Goal: Task Accomplishment & Management: Manage account settings

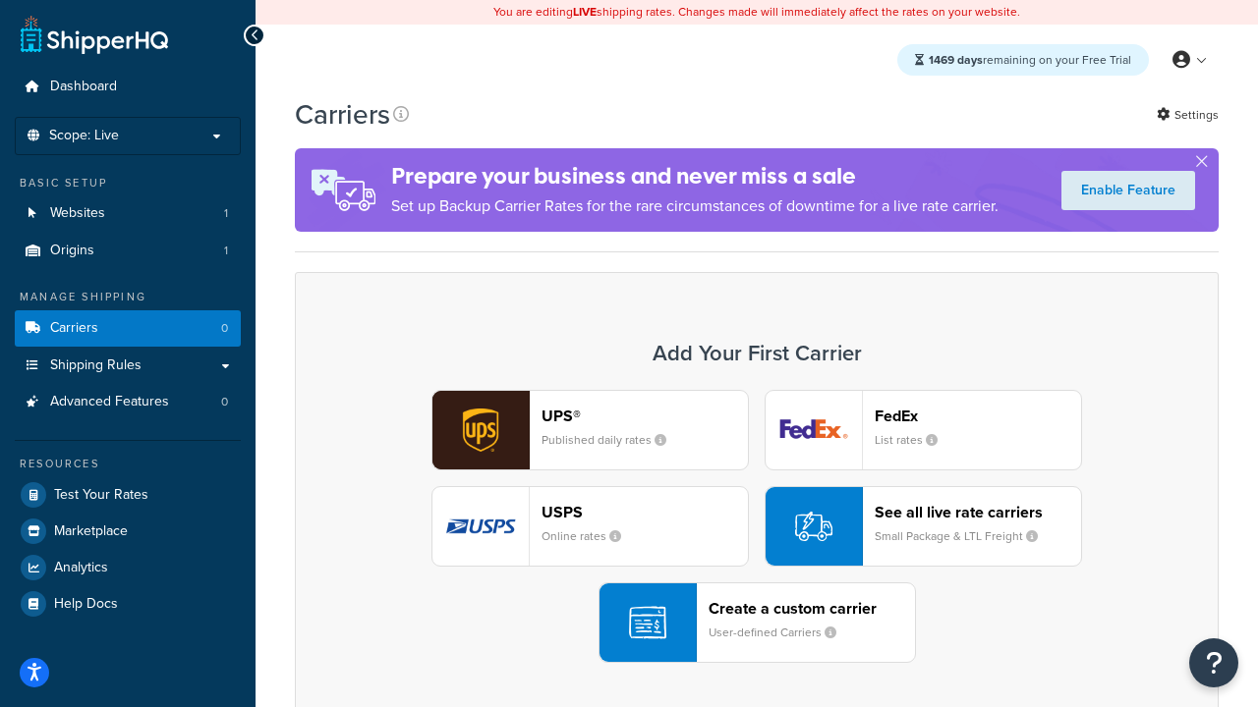
click at [757, 527] on div "UPS® Published daily rates FedEx List rates USPS Online rates See all live rate…" at bounding box center [756, 526] width 882 height 273
click at [978, 416] on header "FedEx" at bounding box center [978, 416] width 206 height 19
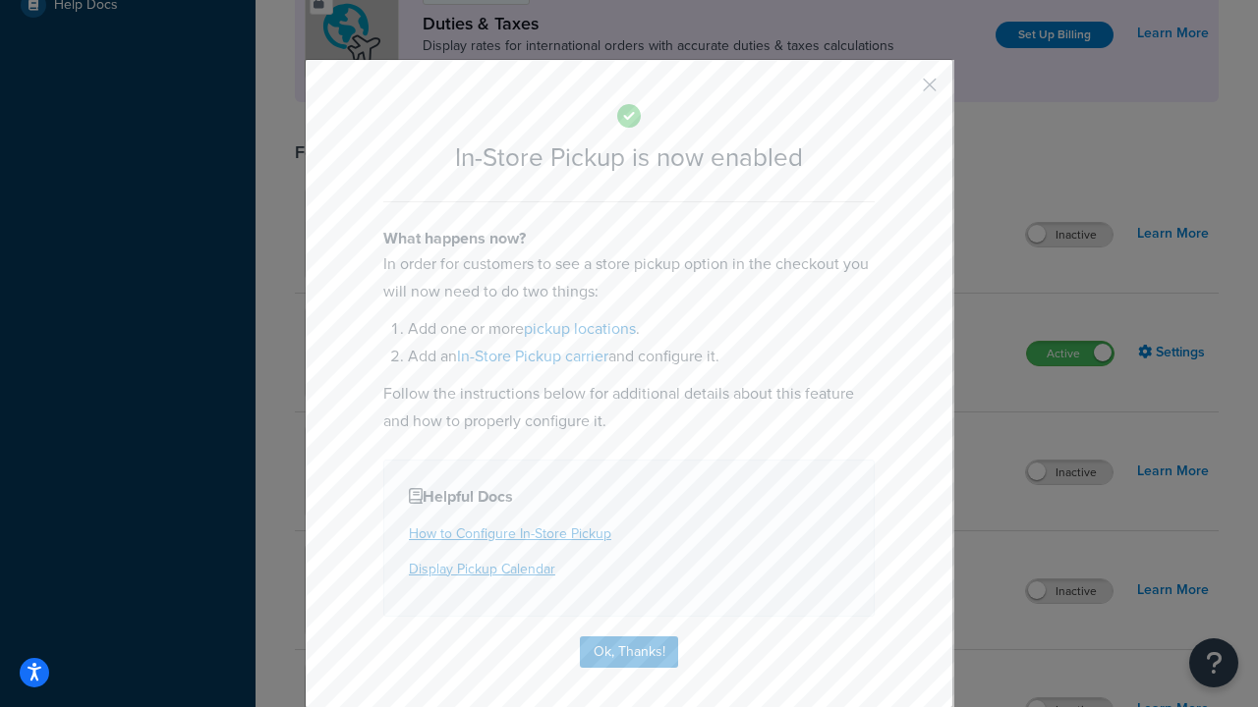
click at [900, 91] on button "button" at bounding box center [900, 91] width 5 height 5
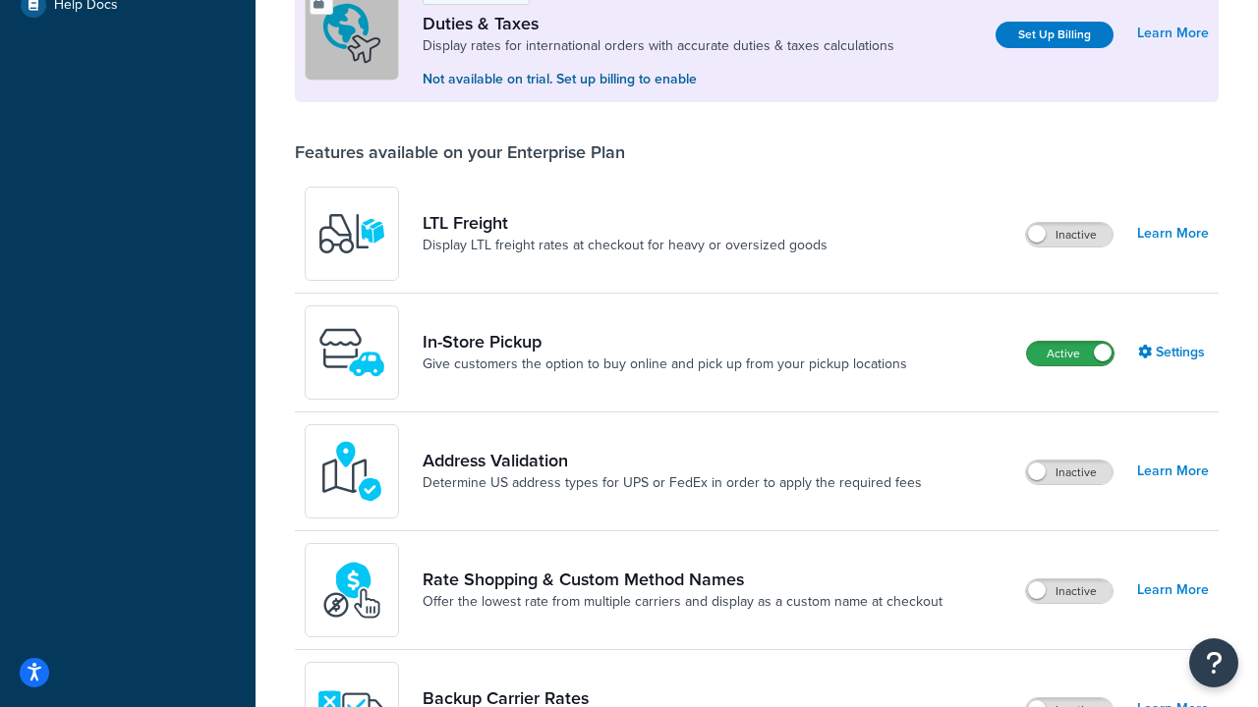
scroll to position [599, 0]
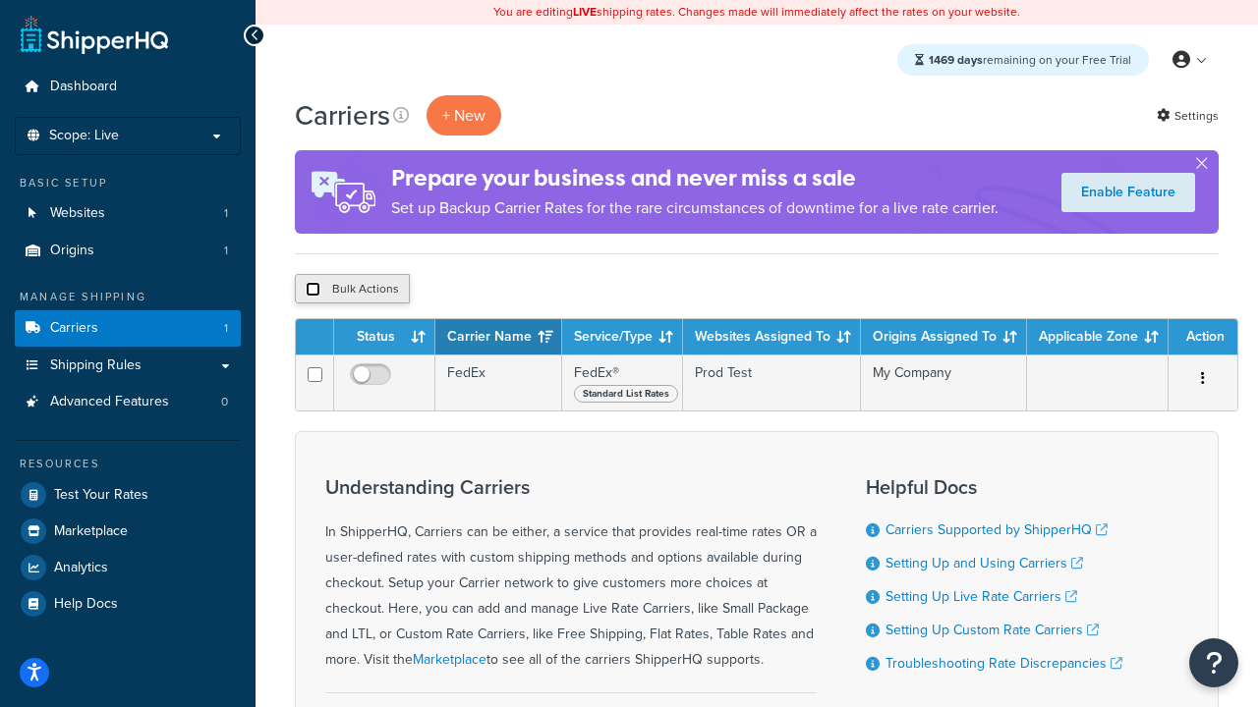
click at [312, 290] on input "checkbox" at bounding box center [313, 289] width 15 height 15
checkbox input "true"
click at [529, 290] on button "Delete" at bounding box center [524, 288] width 68 height 29
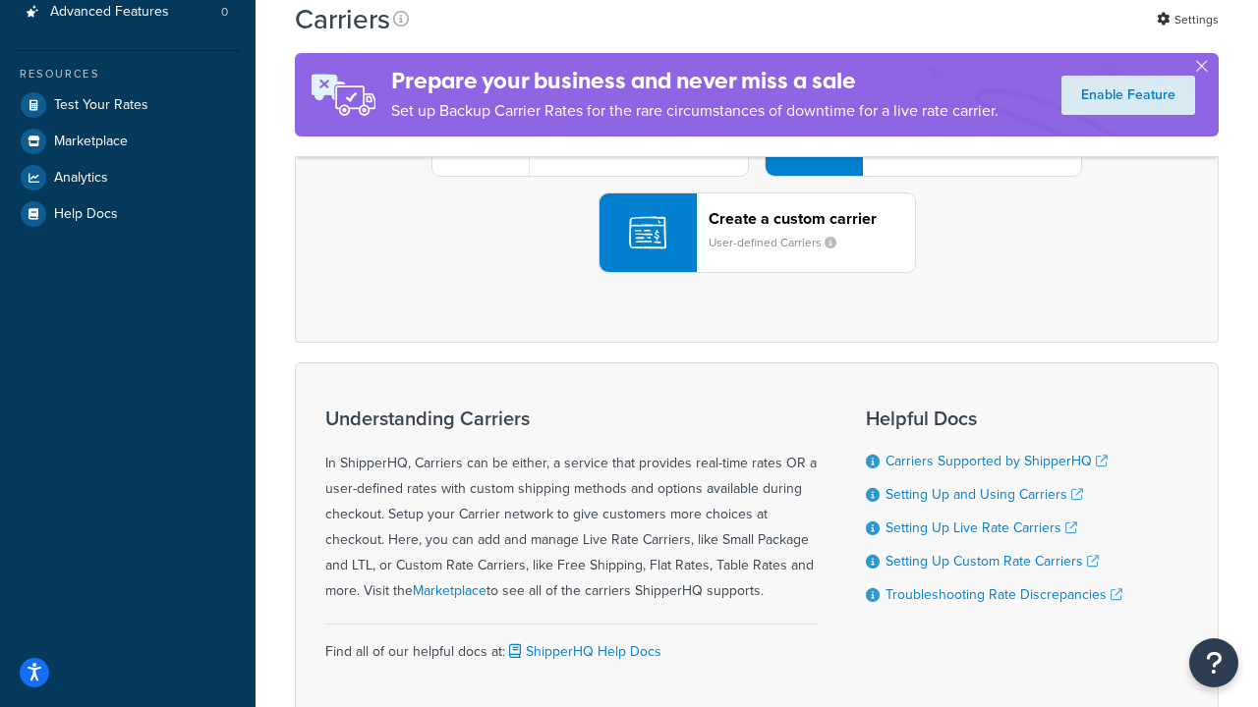
click at [757, 273] on div "UPS® Published daily rates FedEx List rates USPS Online rates See all live rate…" at bounding box center [756, 136] width 882 height 273
click at [978, 35] on header "FedEx" at bounding box center [978, 26] width 206 height 19
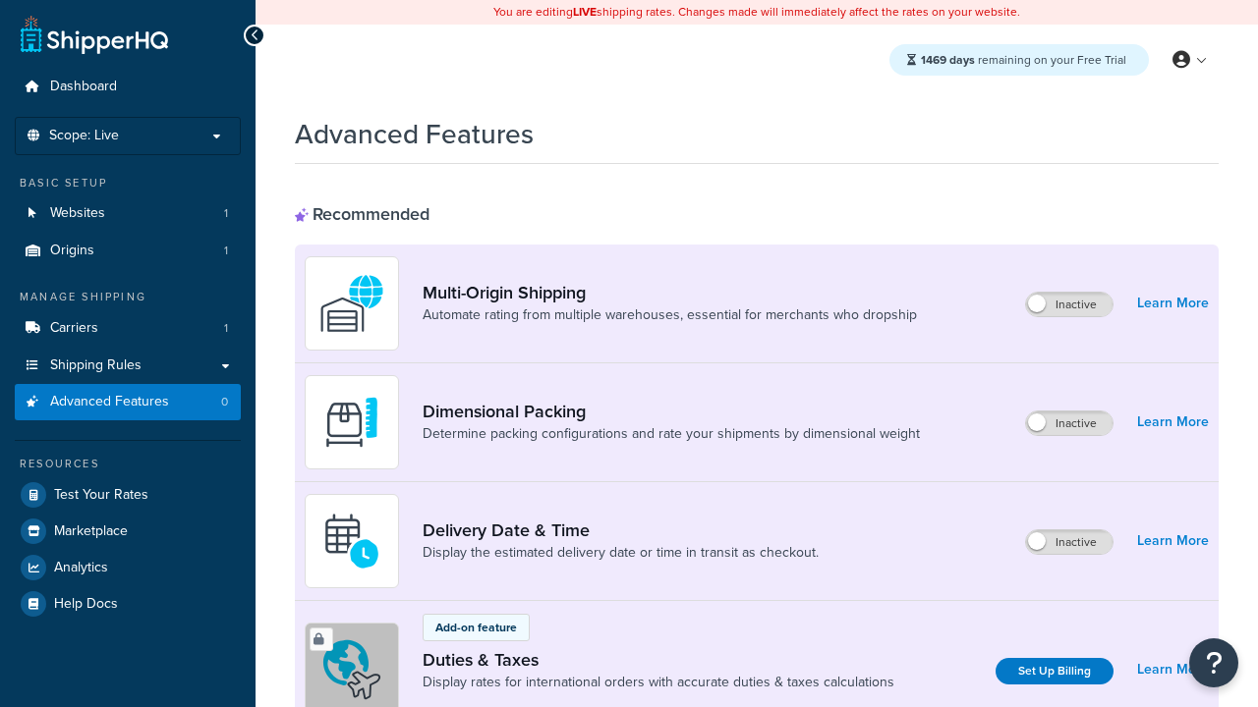
scroll to position [637, 0]
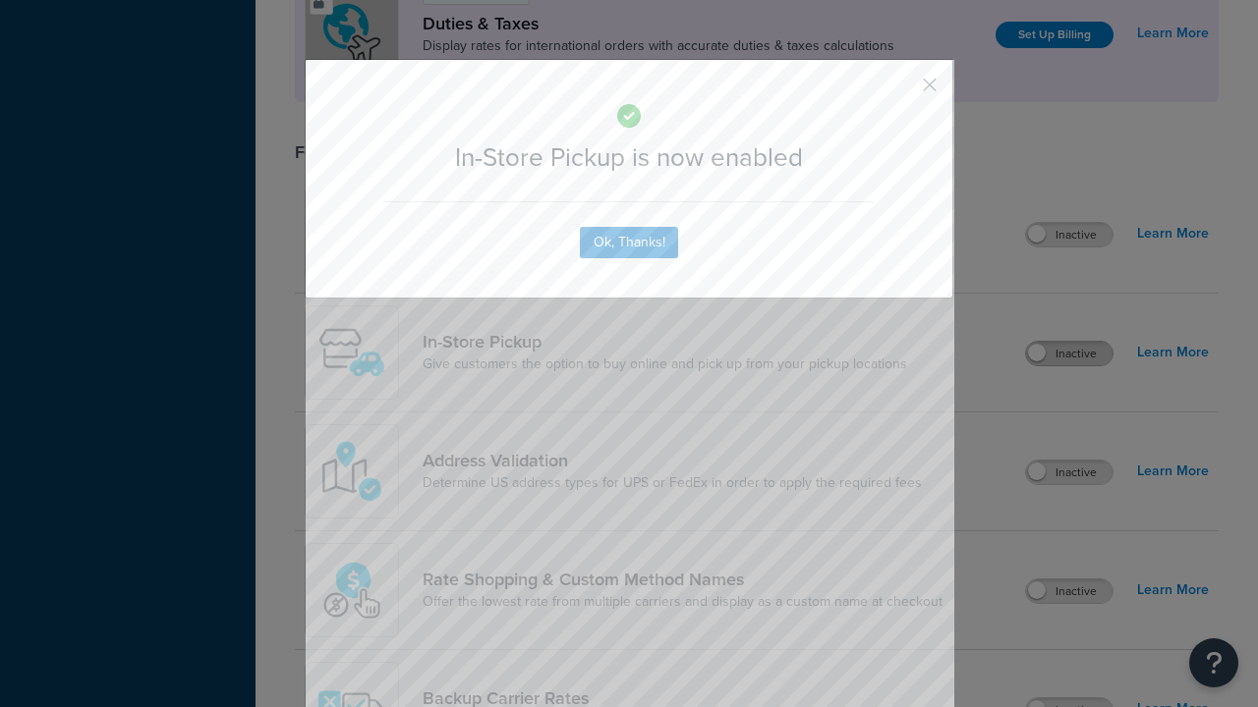
scroll to position [0, 0]
click at [900, 91] on button "button" at bounding box center [900, 91] width 5 height 5
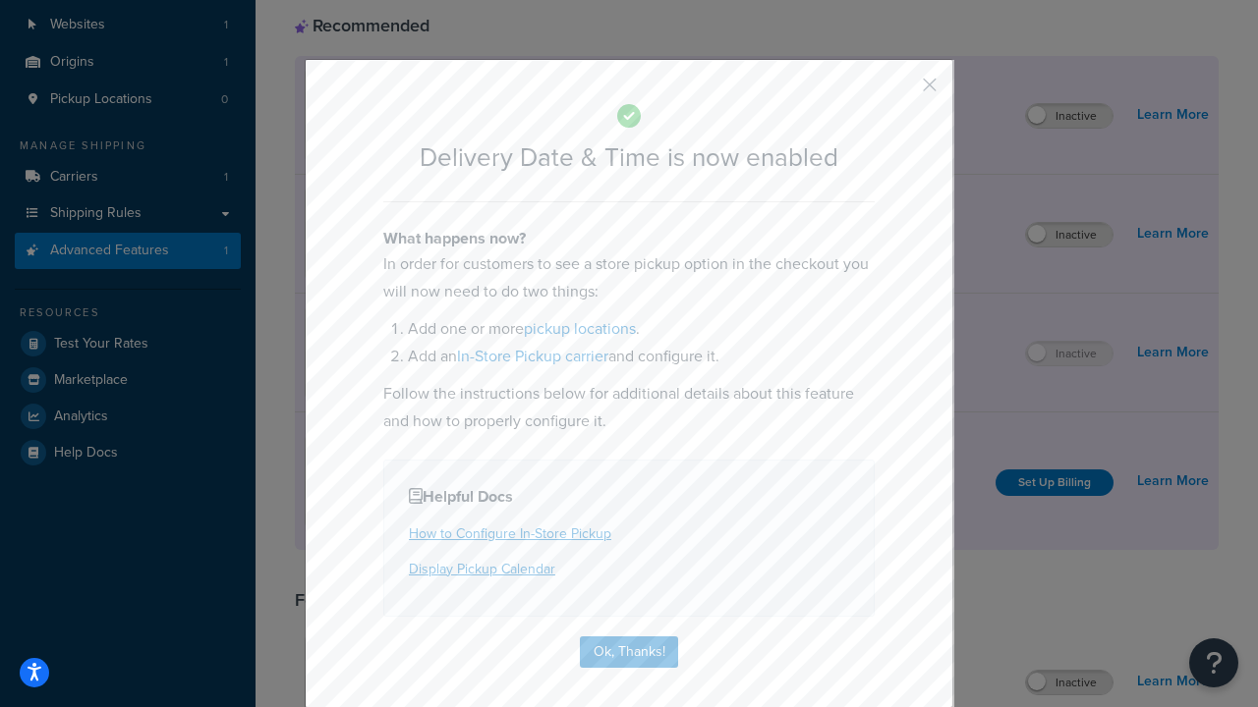
click at [900, 91] on button "button" at bounding box center [900, 91] width 5 height 5
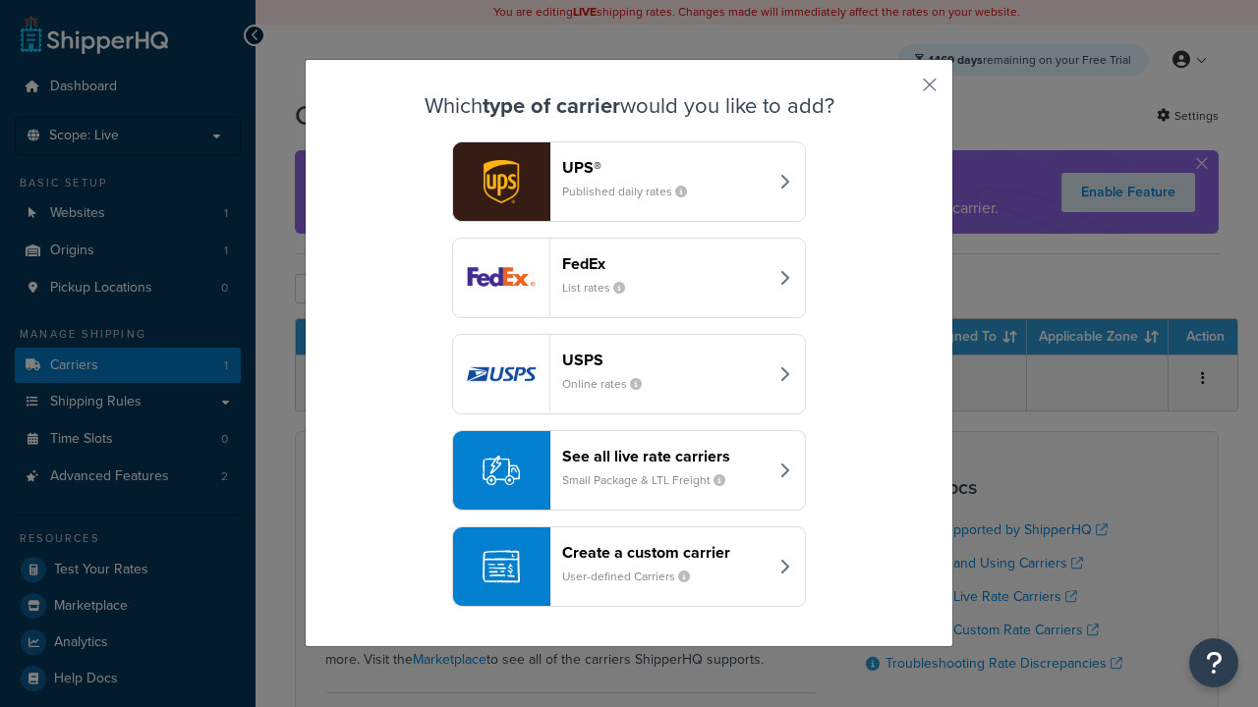
click at [629, 567] on div "Create a custom carrier User-defined Carriers" at bounding box center [664, 566] width 205 height 47
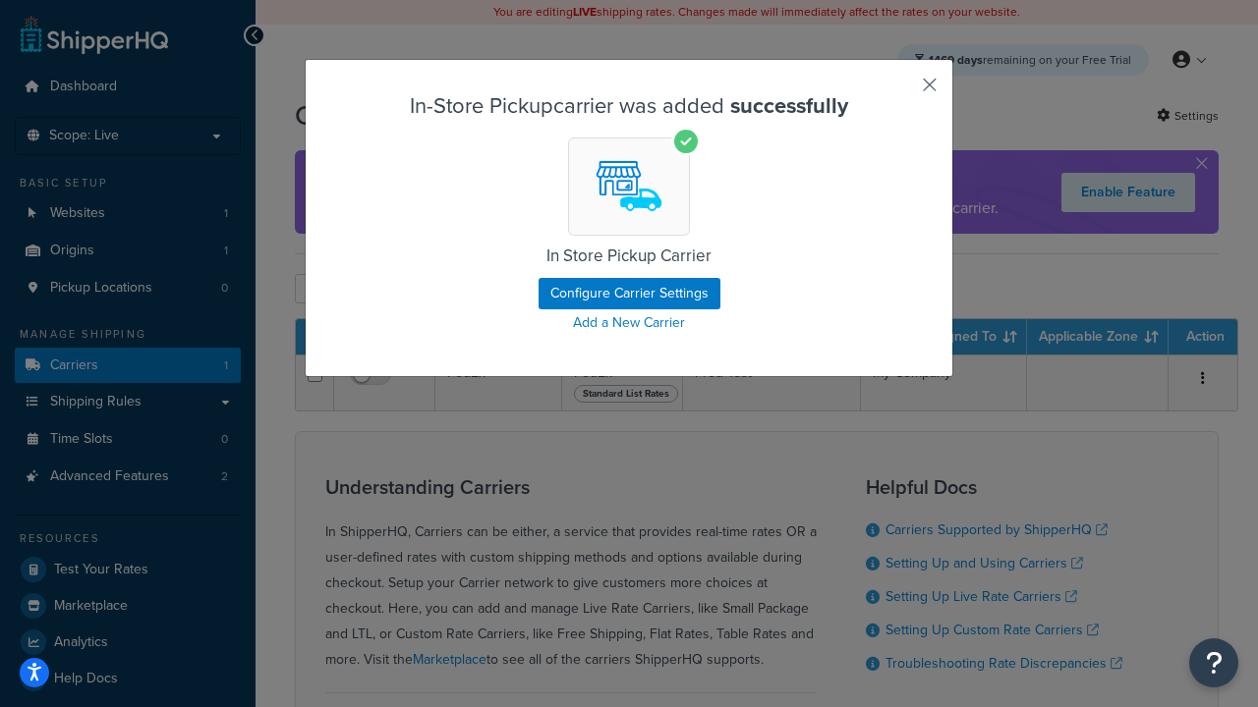
click at [900, 91] on button "button" at bounding box center [900, 91] width 5 height 5
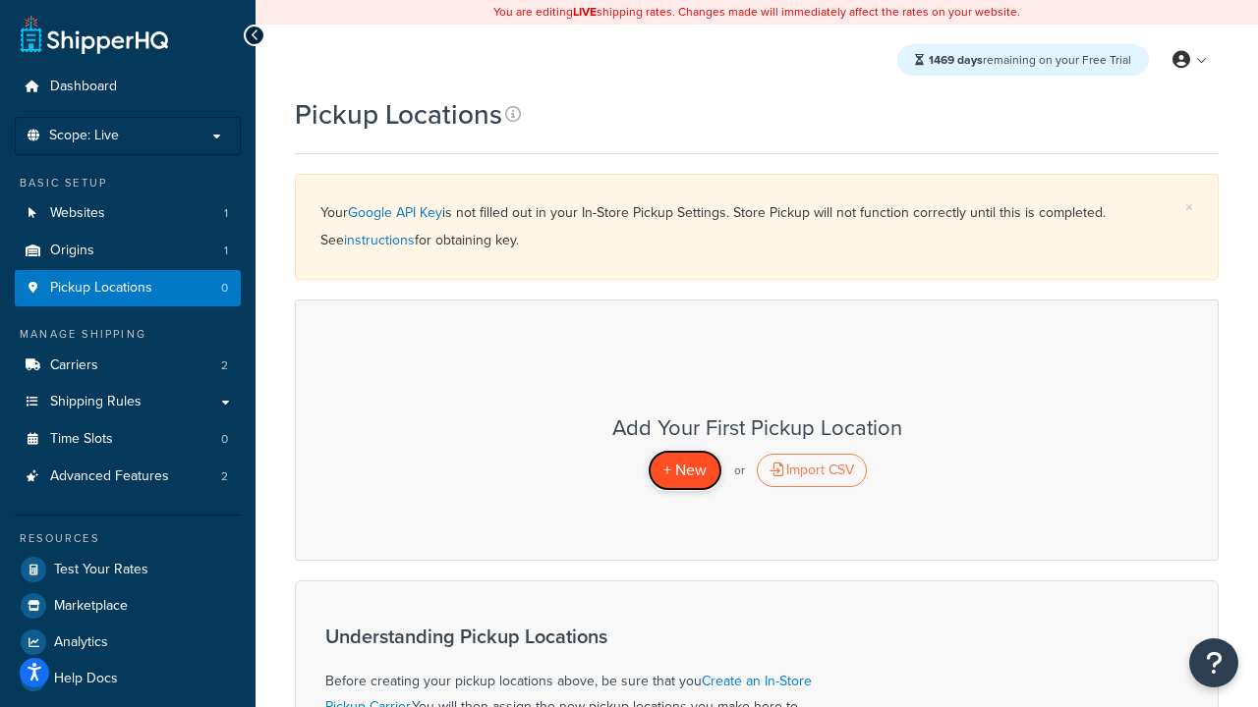
click at [684, 470] on span "+ New" at bounding box center [684, 470] width 43 height 23
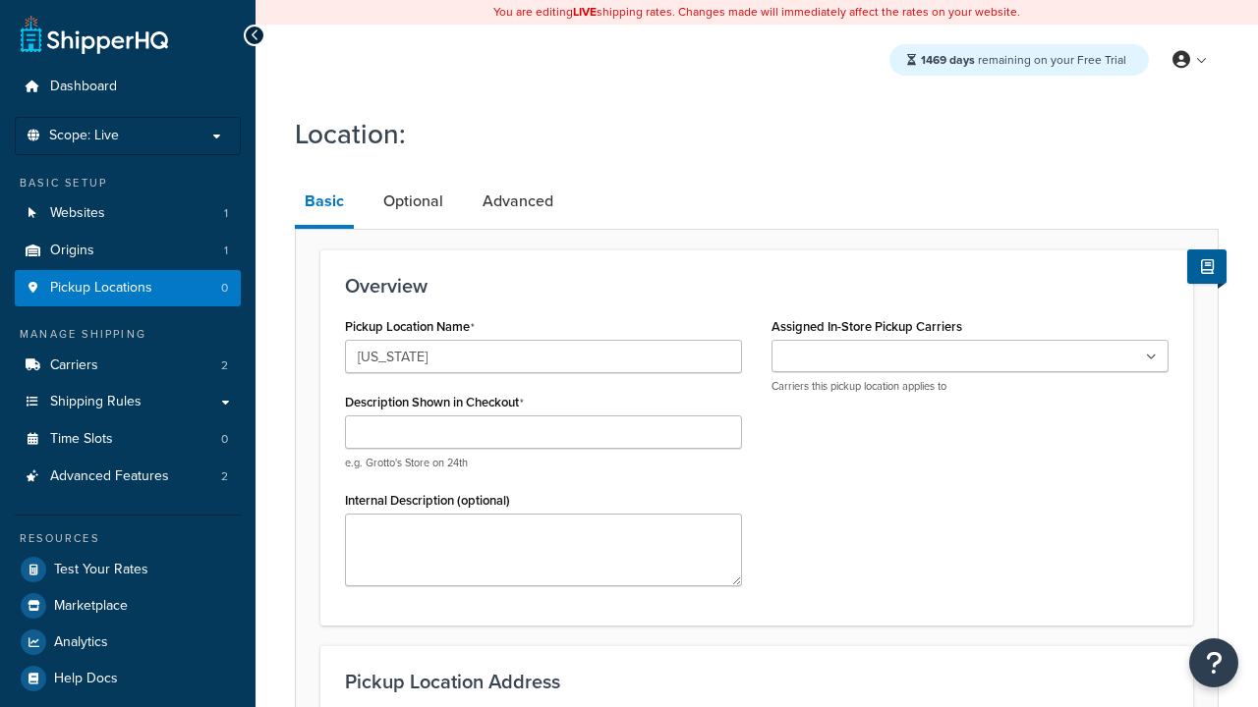
type input "California"
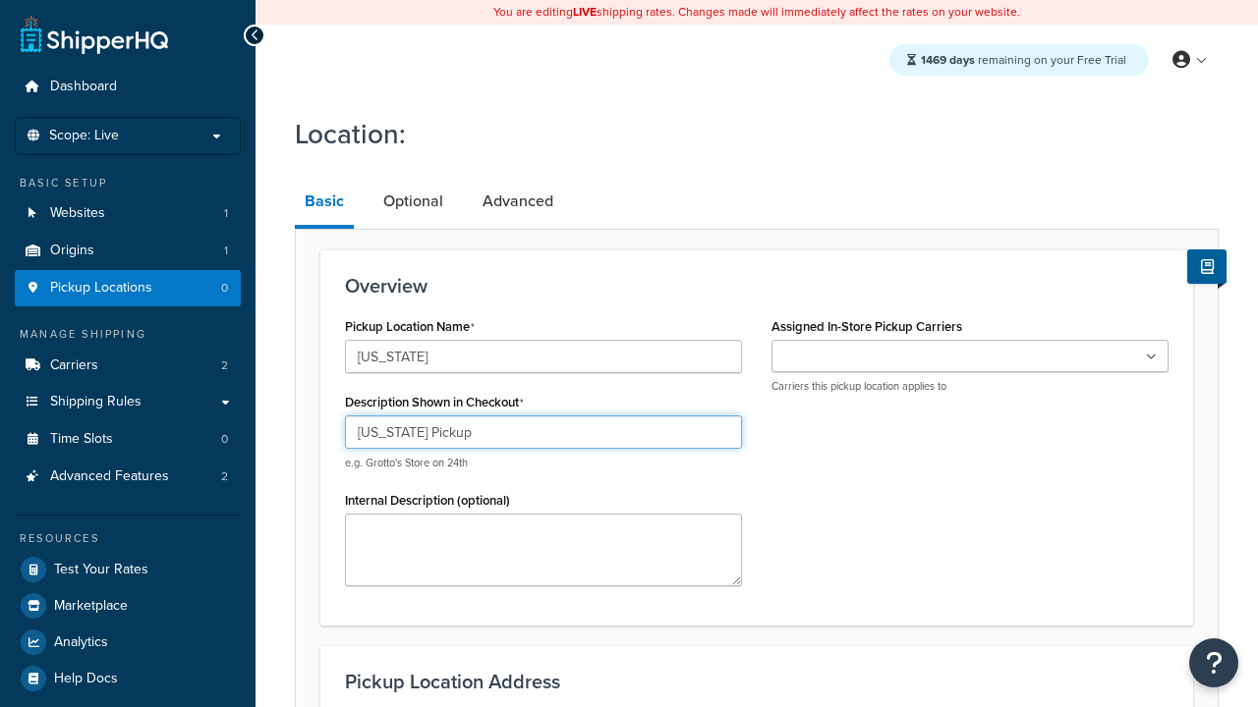
type input "California Pickup"
click at [970, 357] on ul at bounding box center [969, 356] width 397 height 32
type input "3385 Michelson Drive"
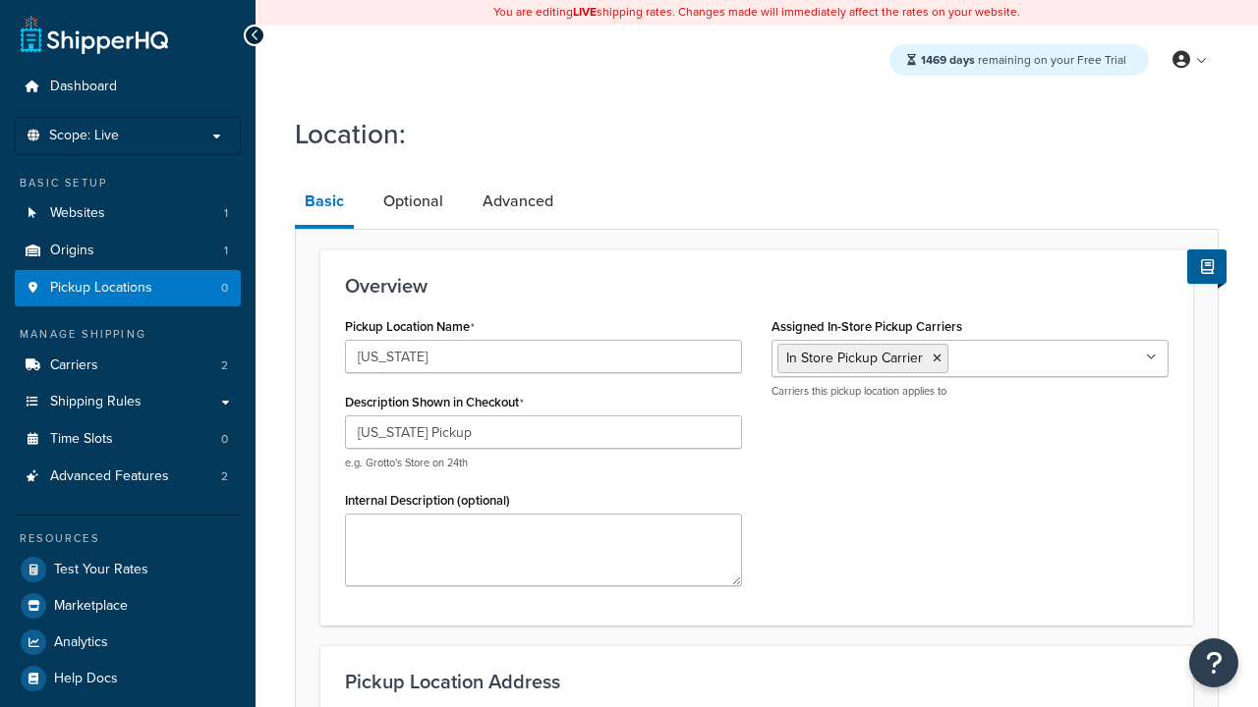
type input "Suite B"
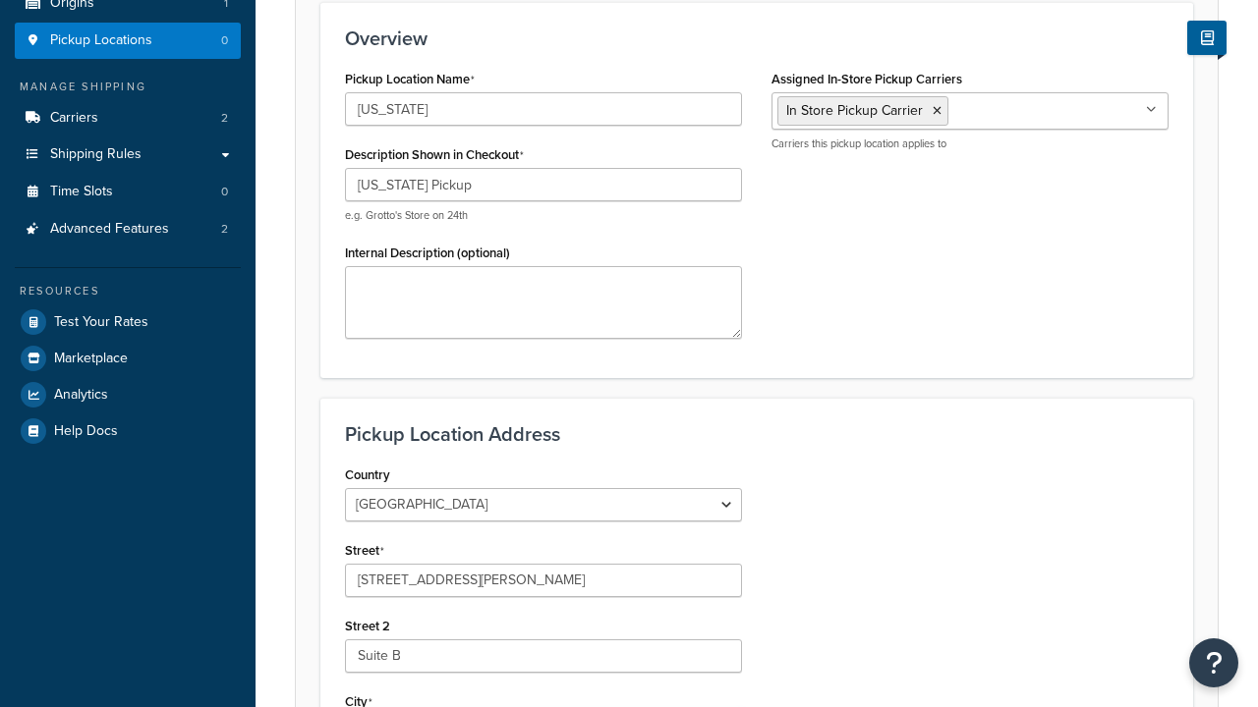
type input "Irvine"
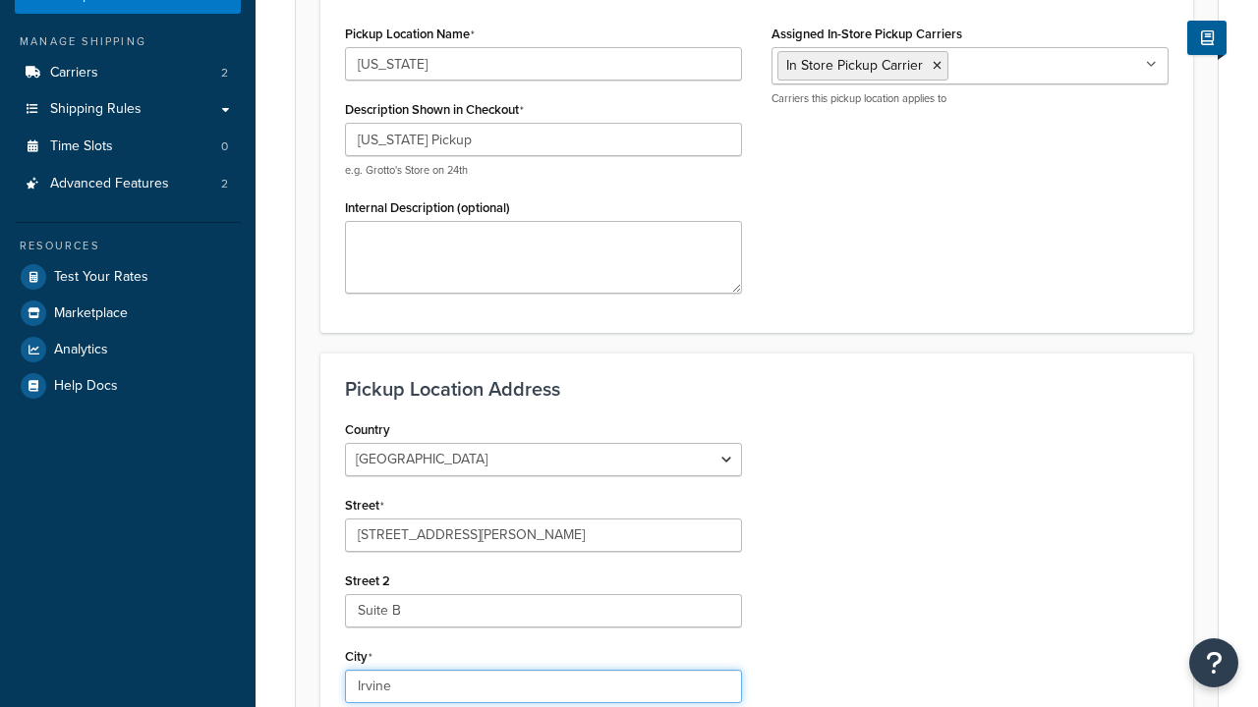
select select "5"
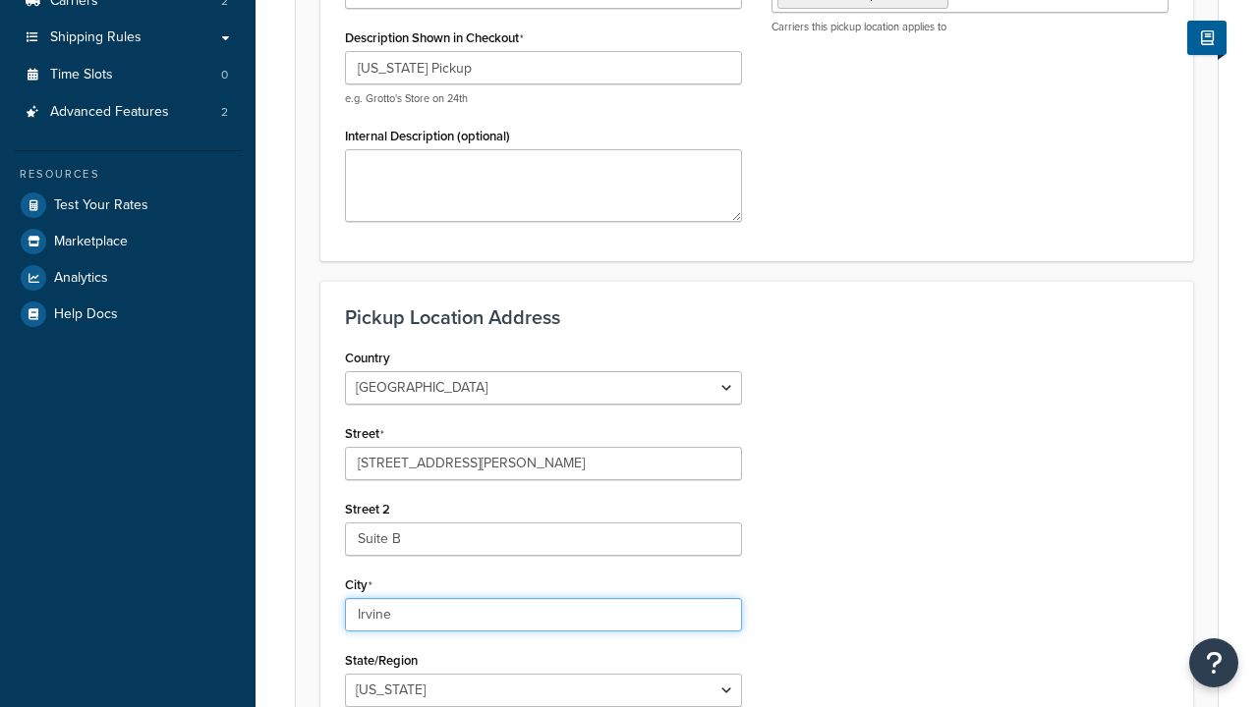
type input "Irvine"
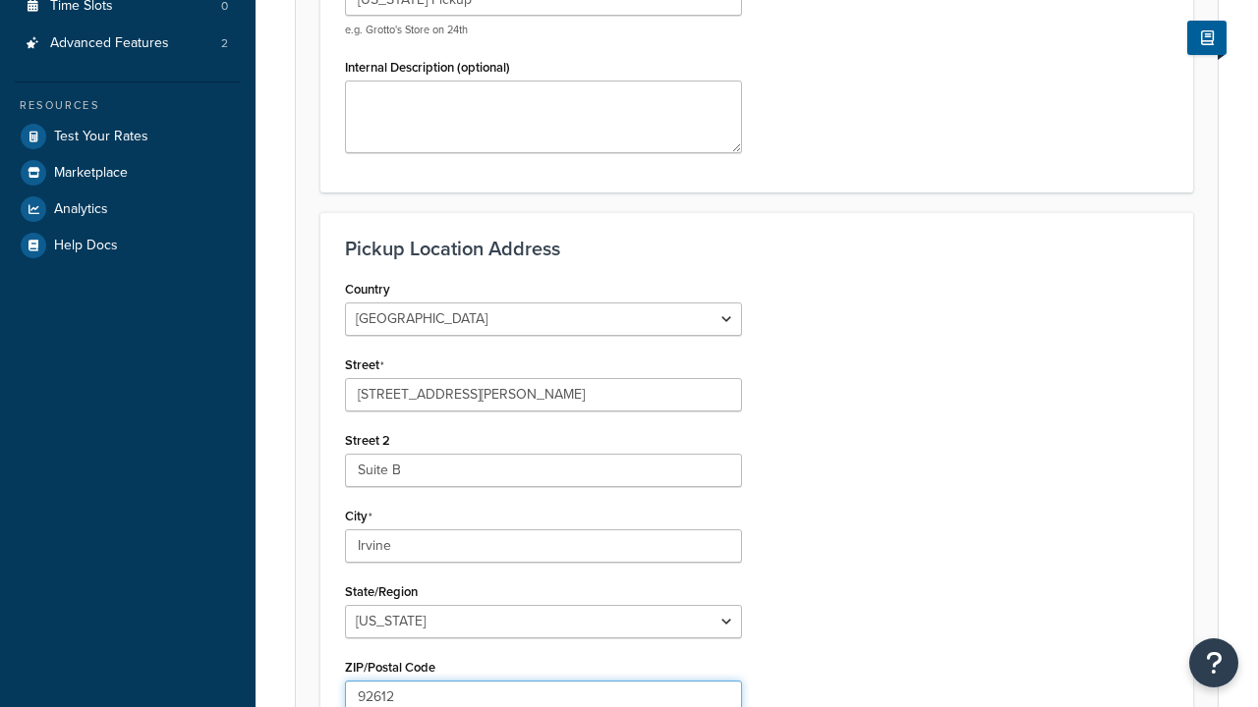
scroll to position [0, 0]
type input "92612"
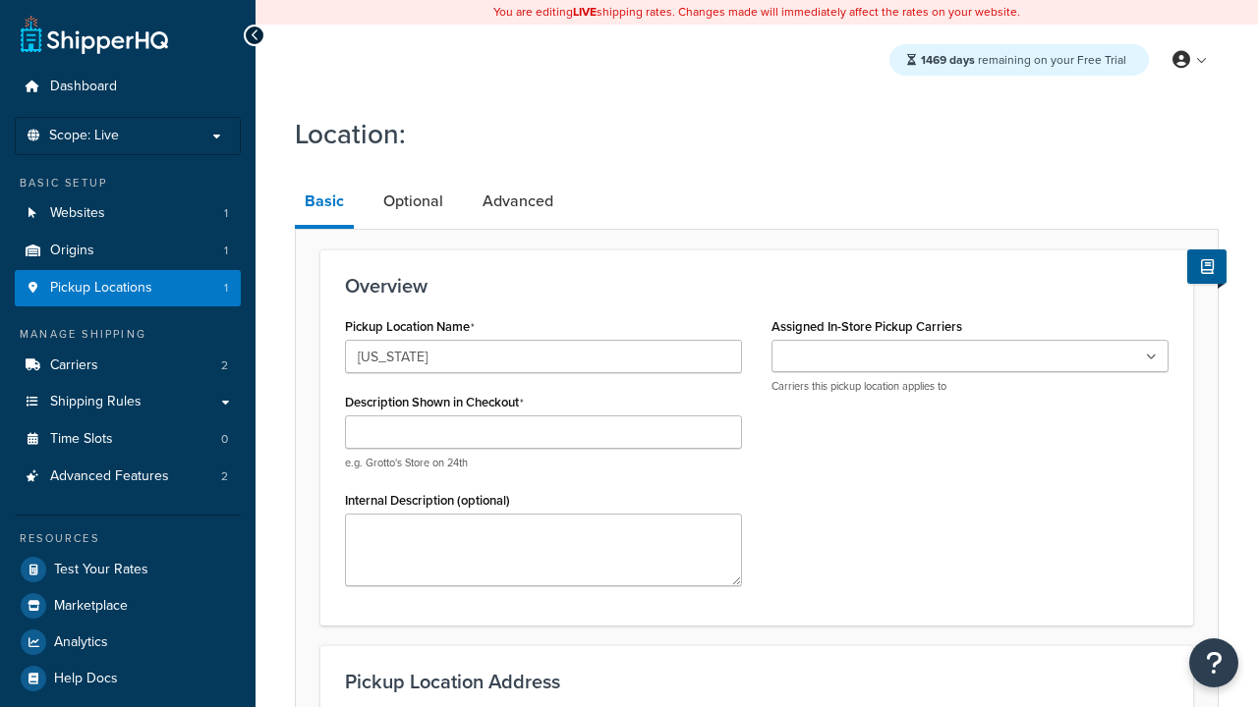
type input "[US_STATE]"
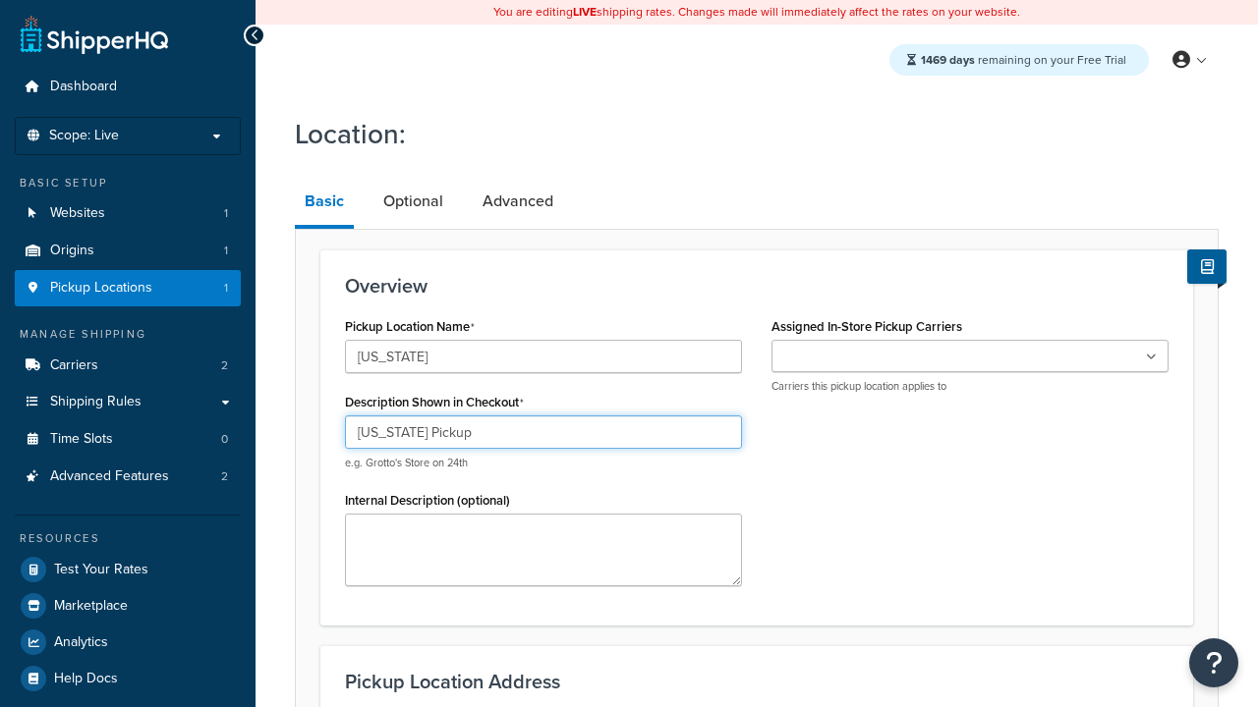
type input "[US_STATE] Pickup"
click at [970, 357] on ul at bounding box center [969, 356] width 397 height 32
type input "2207 Four Waters Loop"
type input "Suite A"
type input "Georgetown"
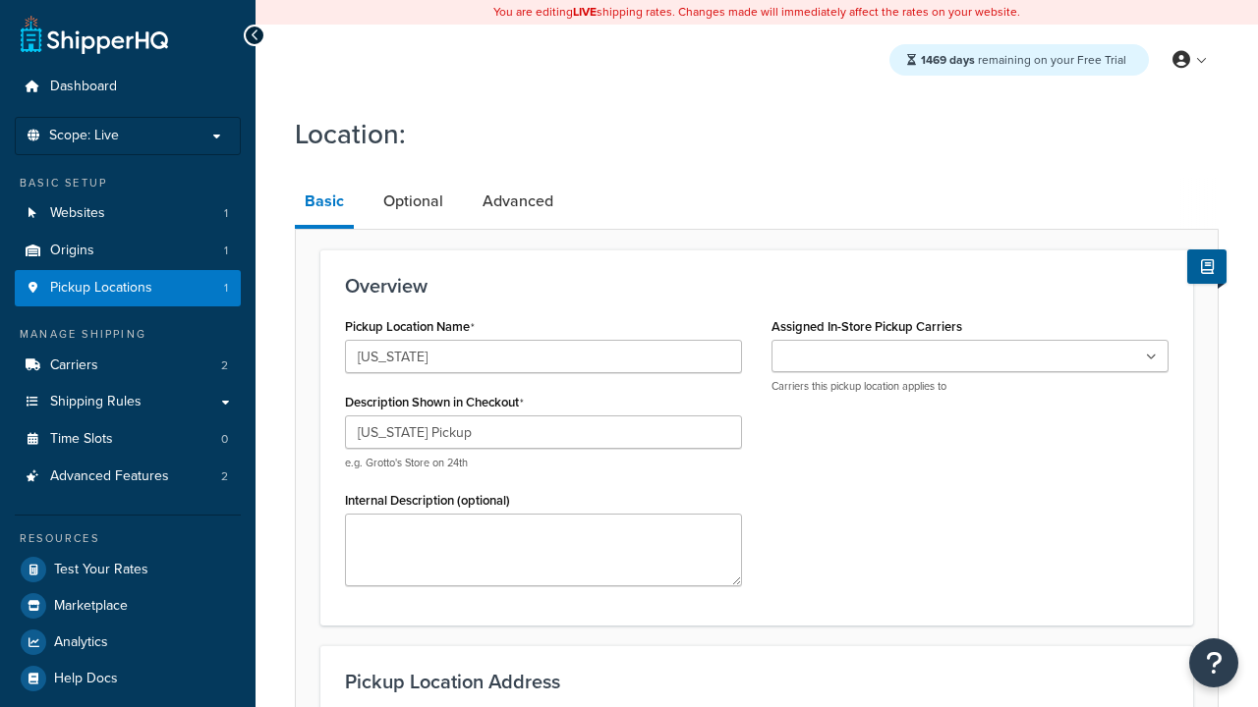
select select "43"
type input "Georgetown"
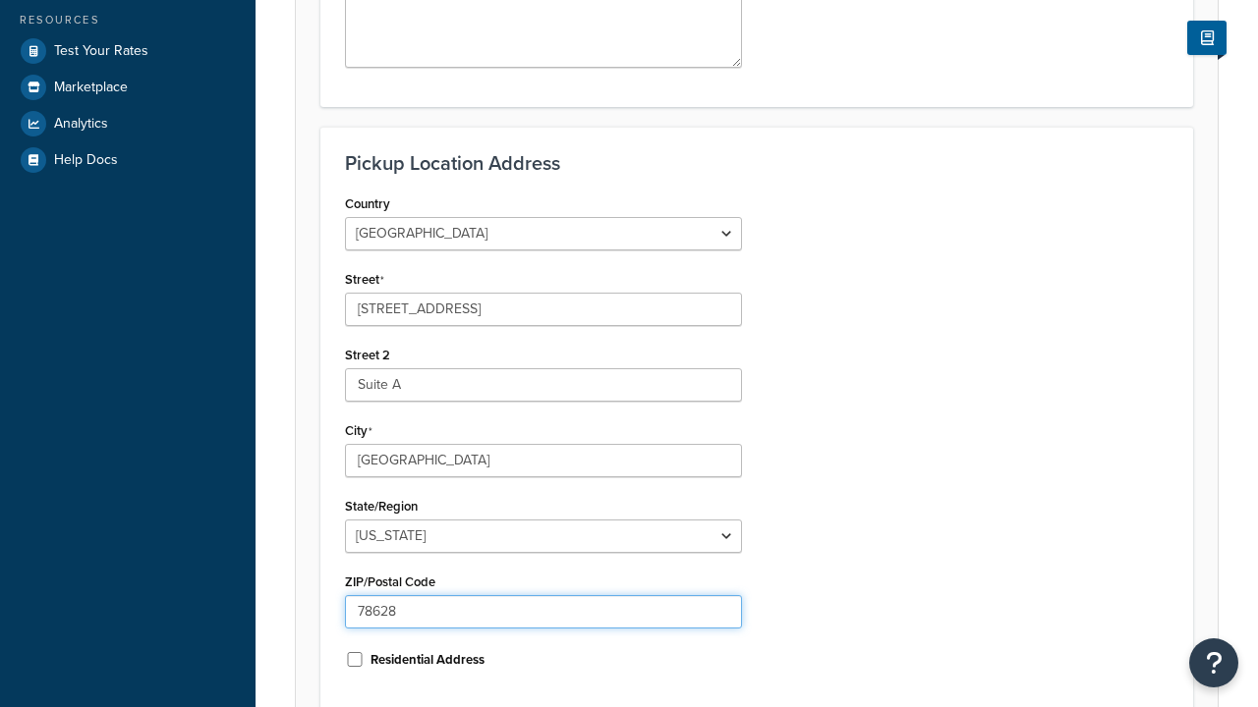
type input "78628"
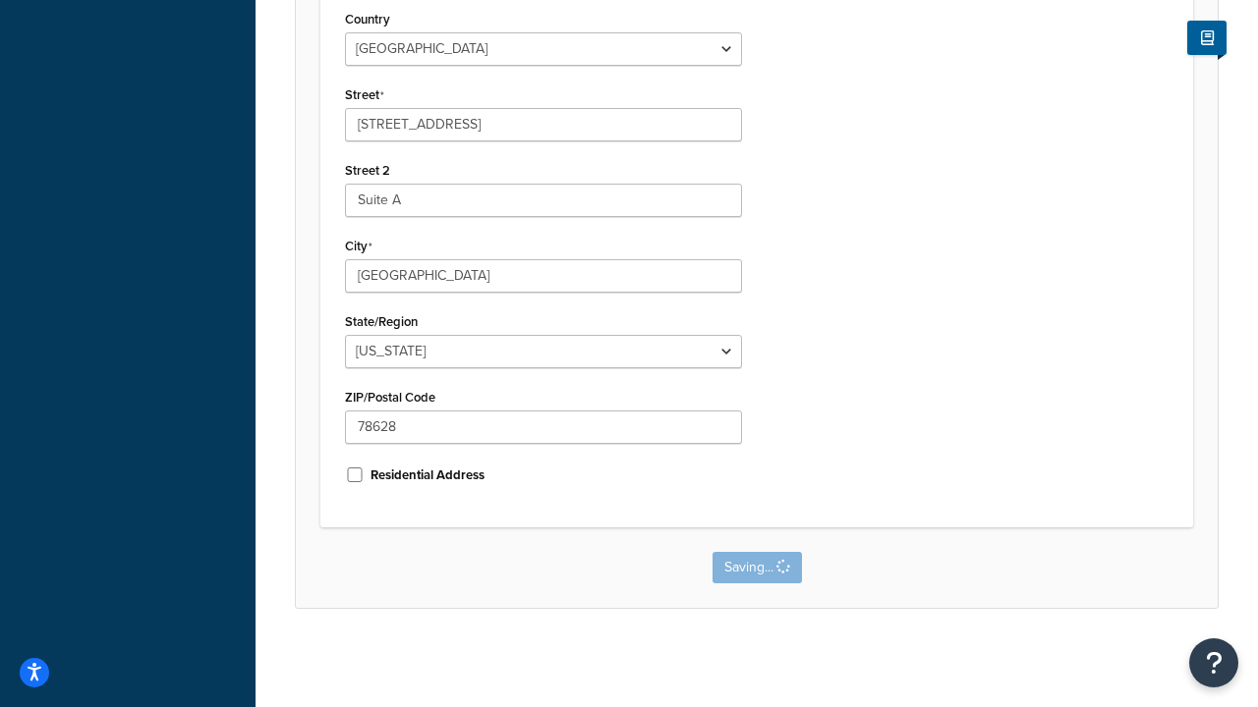
scroll to position [0, 0]
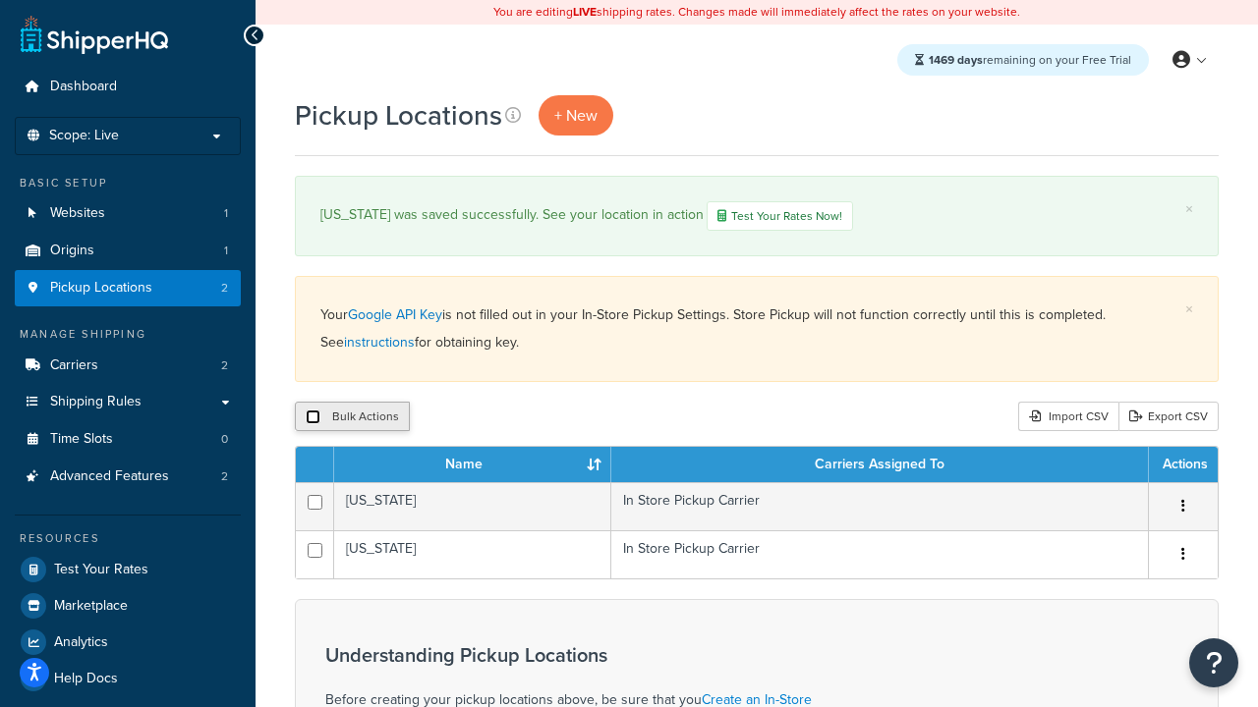
click at [312, 419] on input "checkbox" at bounding box center [313, 417] width 15 height 15
checkbox input "true"
click at [451, 419] on button "Duplicate" at bounding box center [450, 416] width 83 height 29
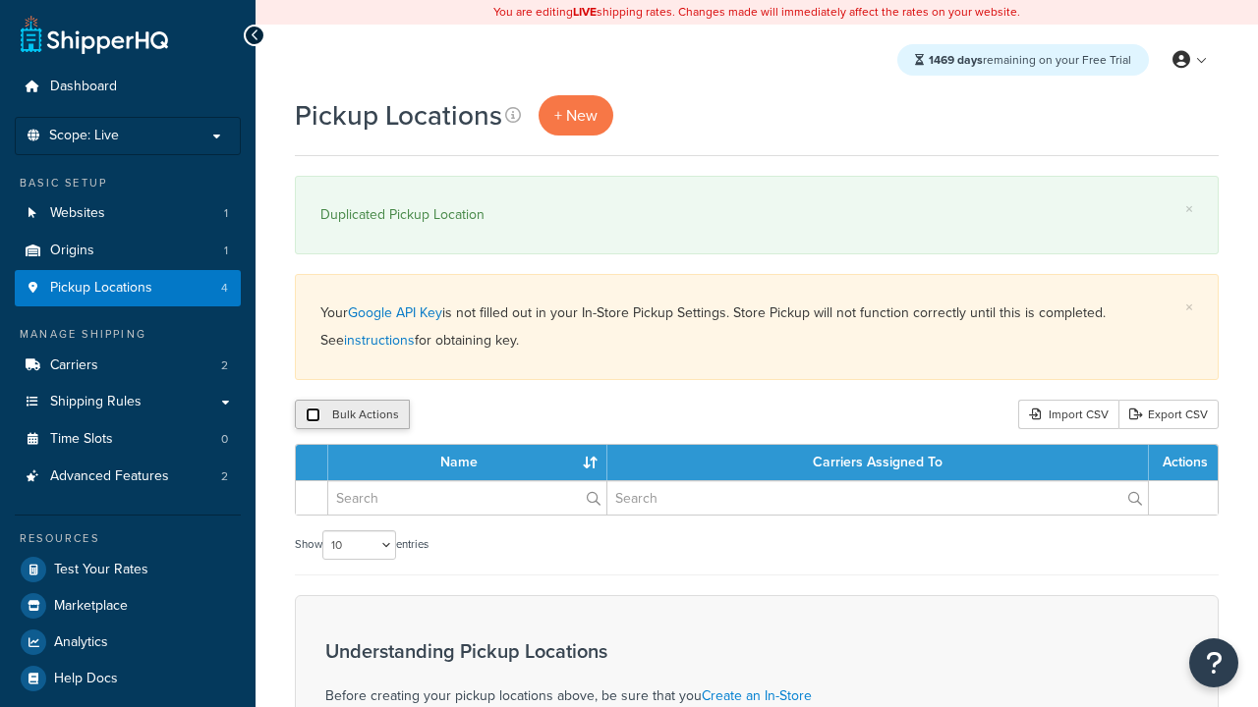
click at [312, 416] on input "checkbox" at bounding box center [313, 415] width 15 height 15
checkbox input "true"
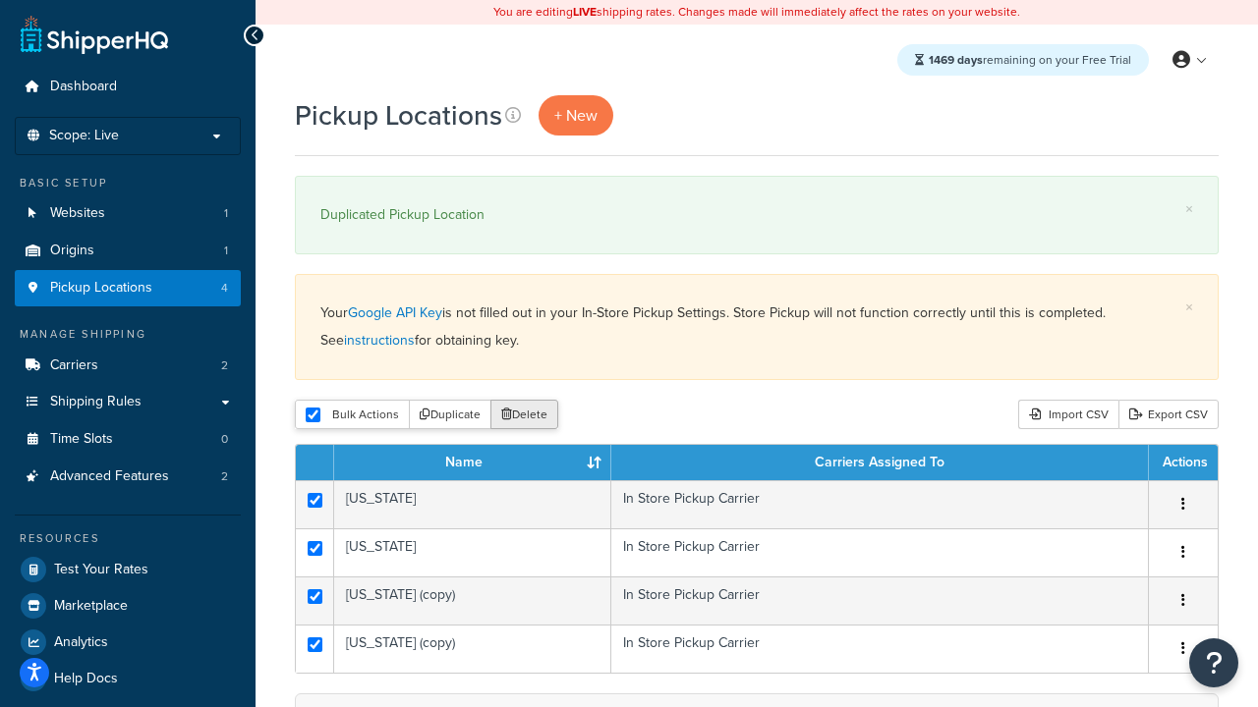
click at [529, 416] on button "Delete" at bounding box center [524, 414] width 68 height 29
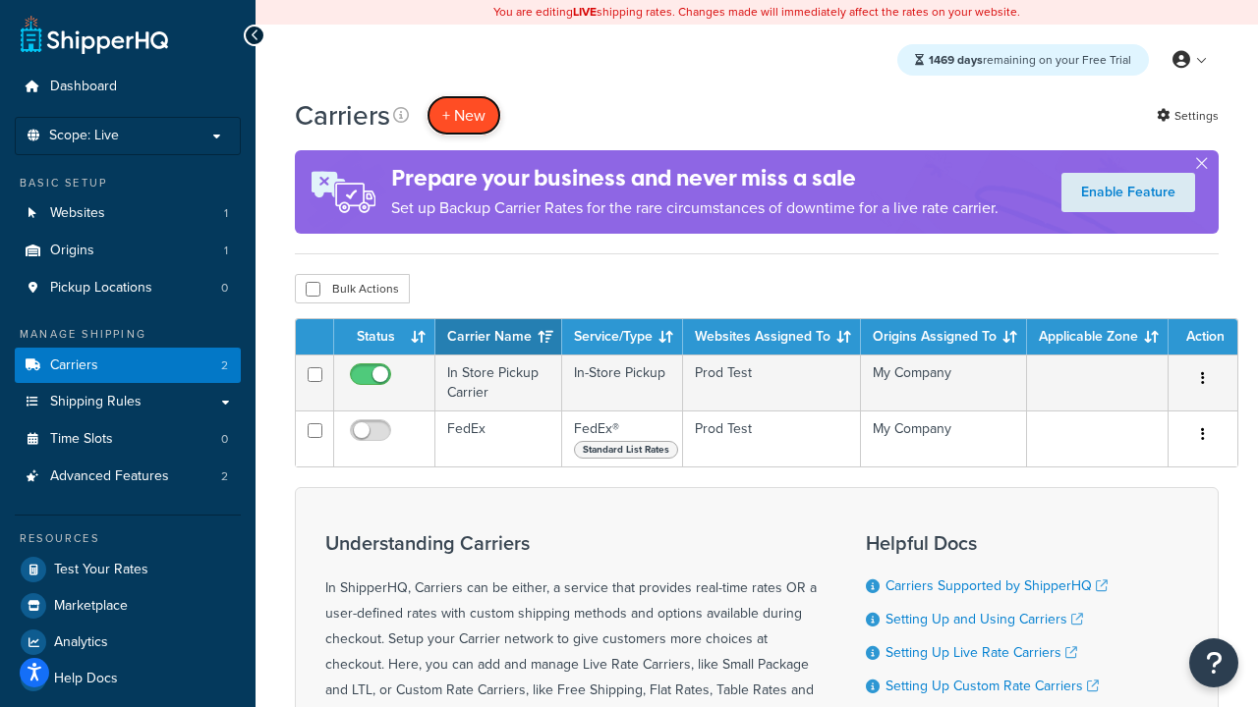
click at [464, 115] on button "+ New" at bounding box center [463, 115] width 75 height 40
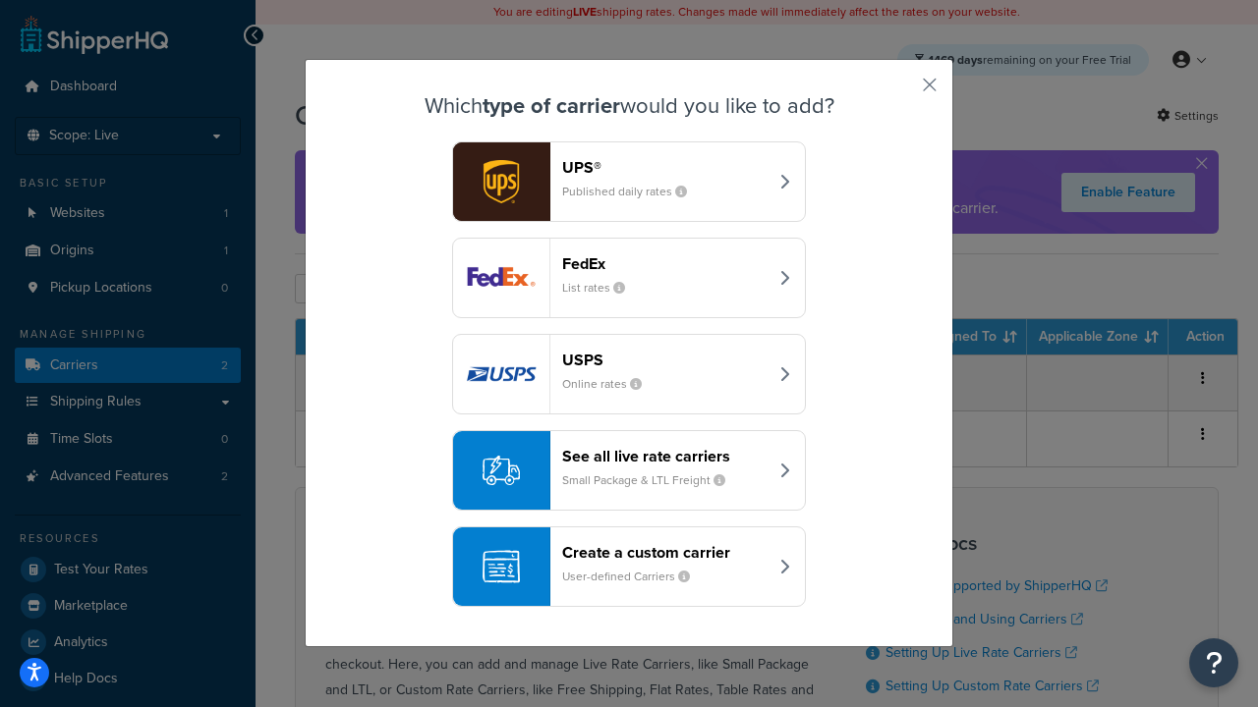
click at [629, 567] on div "Create a custom carrier User-defined Carriers" at bounding box center [664, 566] width 205 height 47
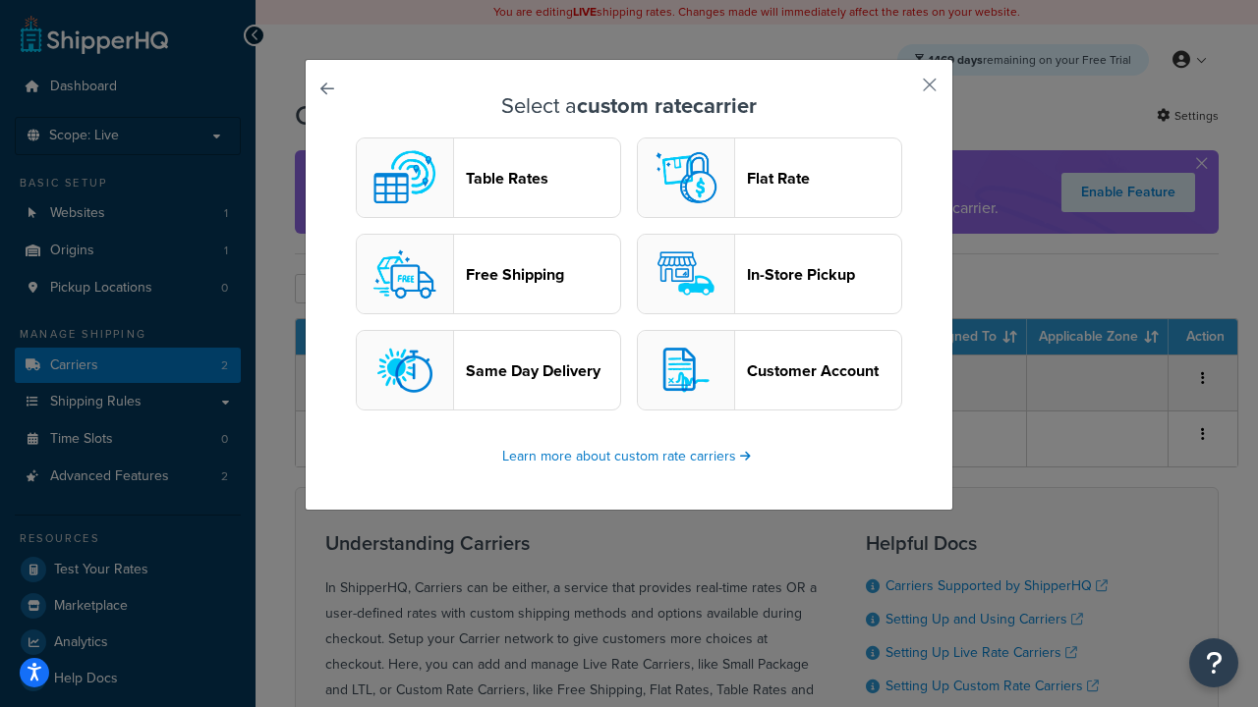
click at [769, 178] on header "Flat Rate" at bounding box center [824, 178] width 154 height 19
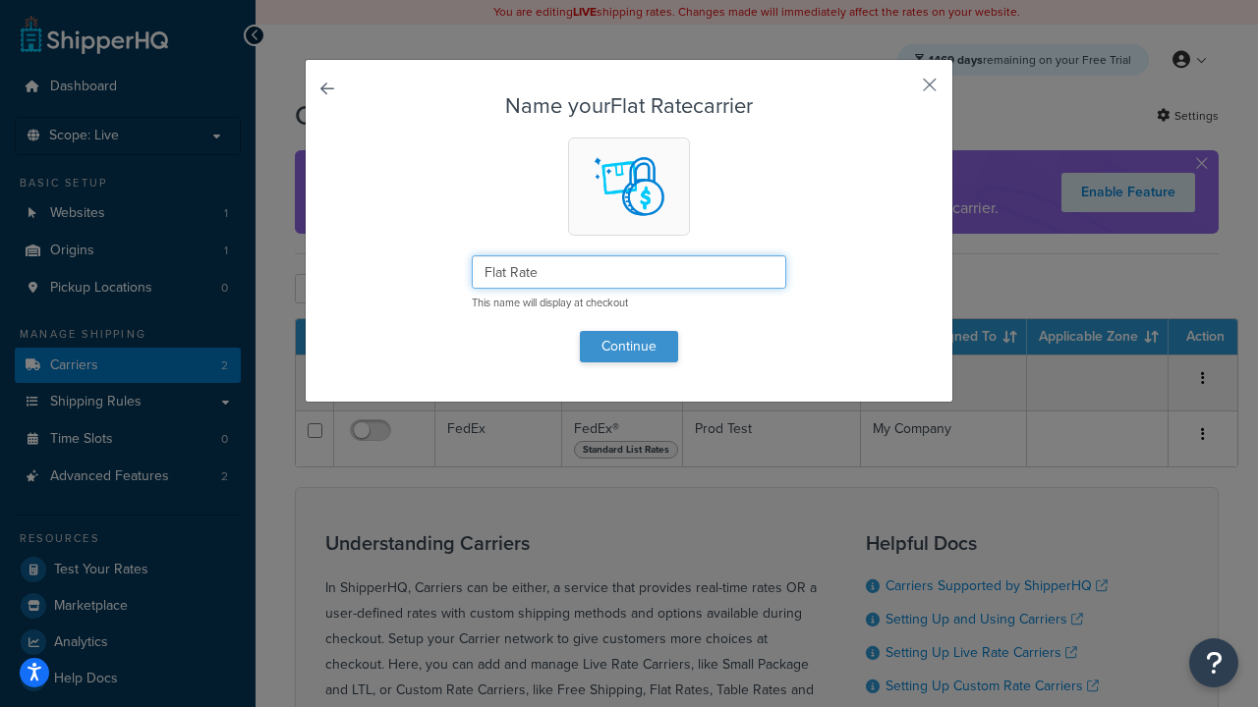
type input "Flat Rate"
click at [629, 346] on button "Continue" at bounding box center [629, 346] width 98 height 31
click at [900, 91] on button "button" at bounding box center [900, 91] width 5 height 5
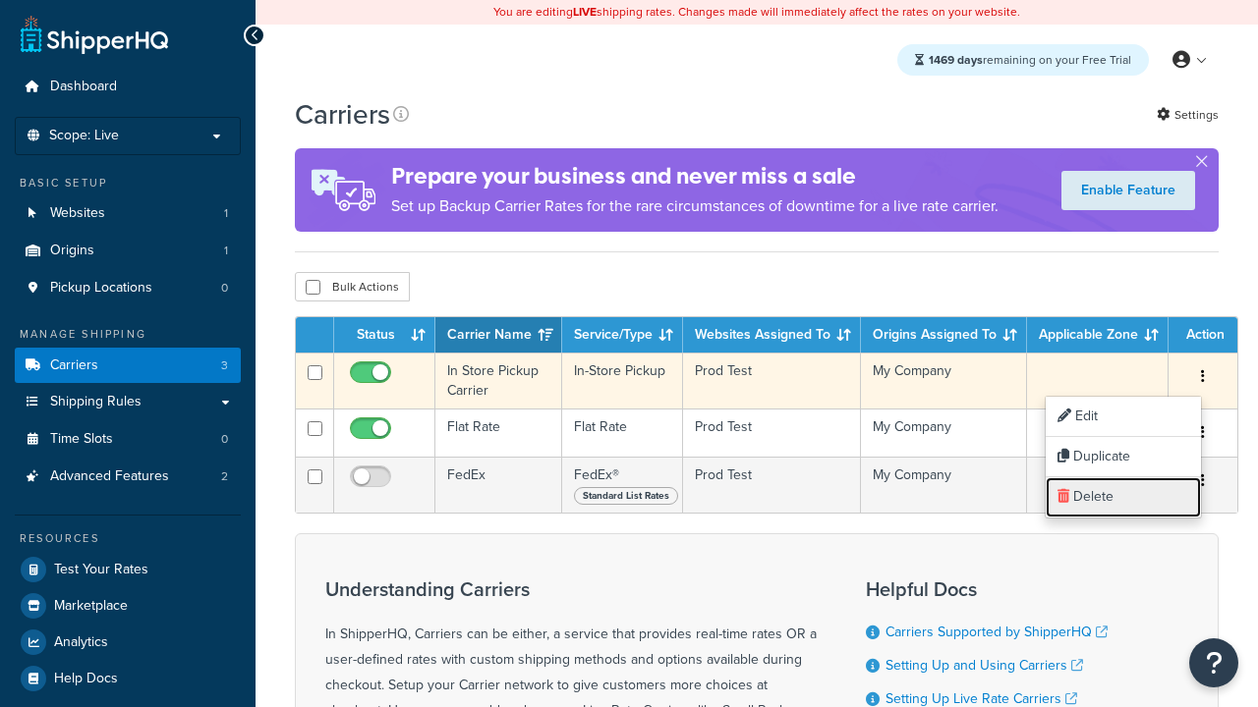
click at [1123, 497] on link "Delete" at bounding box center [1123, 498] width 155 height 40
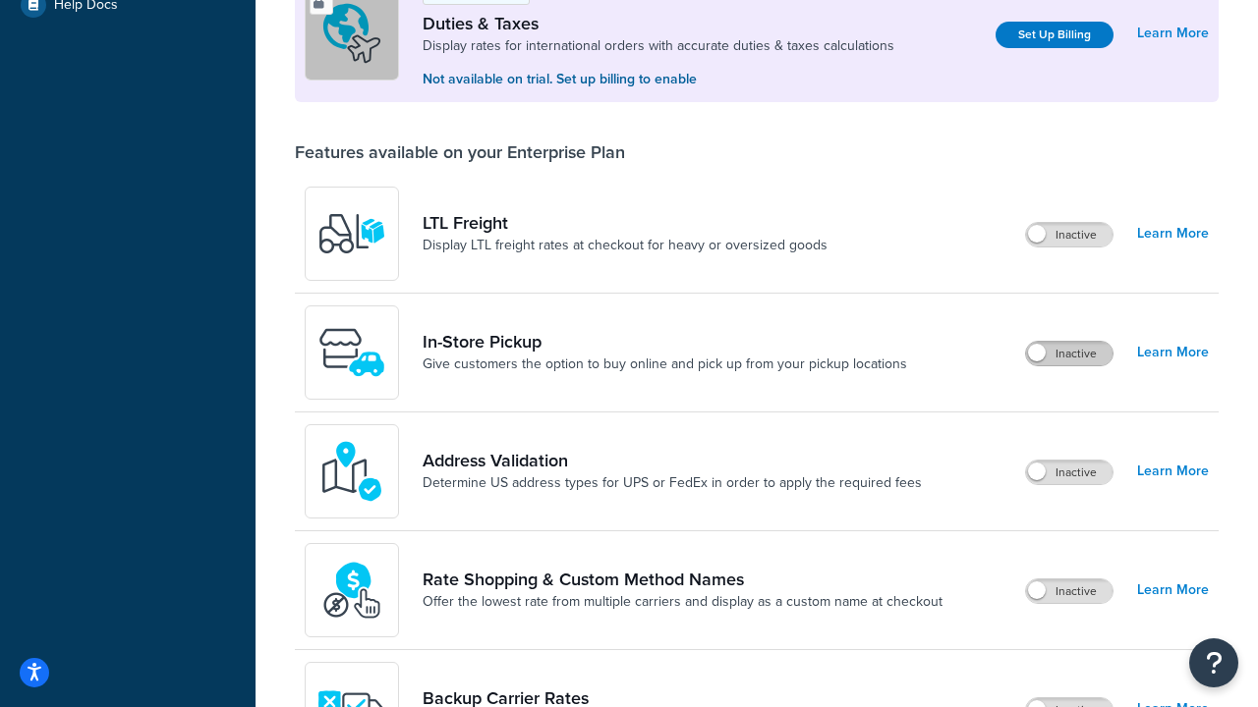
scroll to position [599, 0]
